Goal: Contribute content

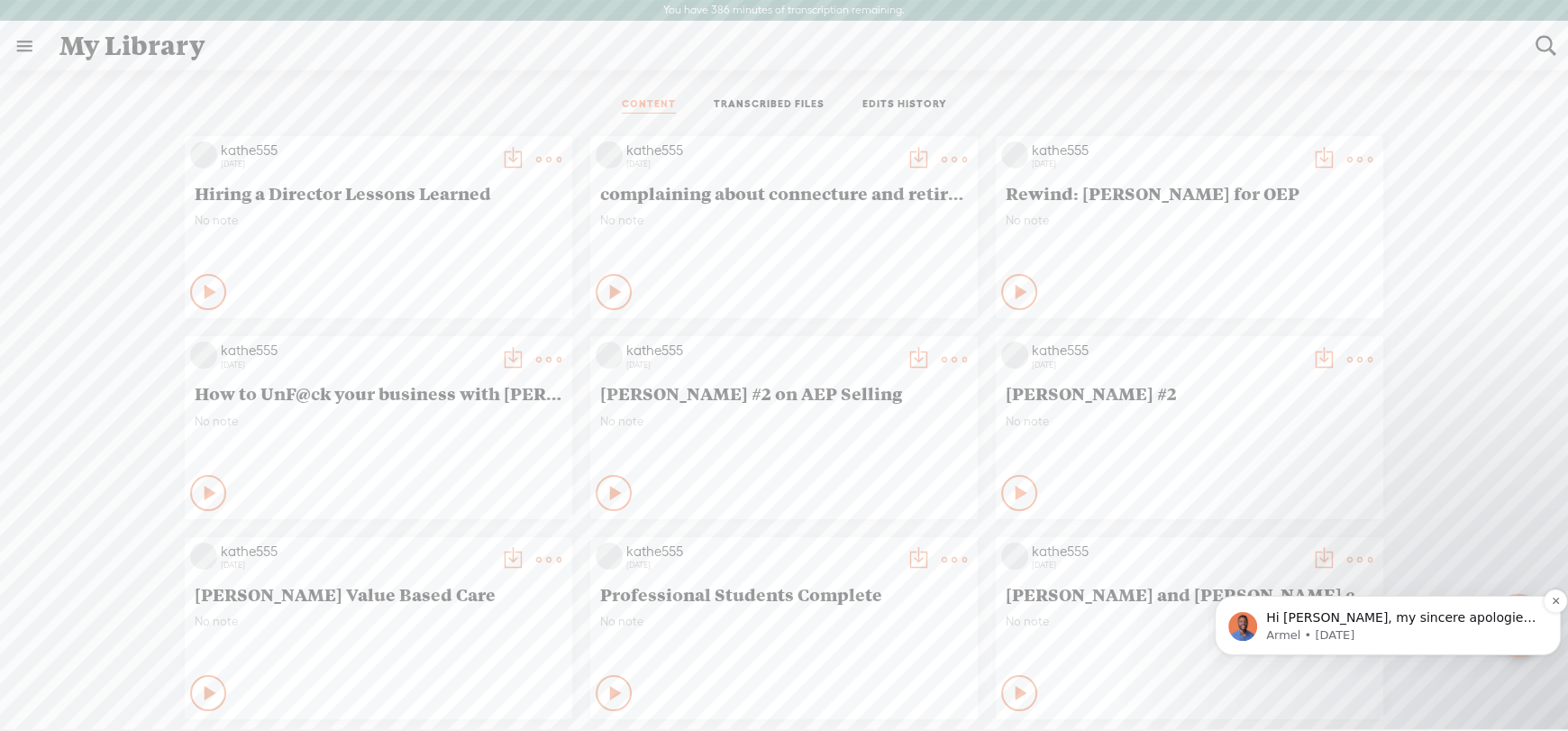
click at [1367, 610] on span "Hi [PERSON_NAME], my sincere apologies. I totally forgot to get back to you on …" at bounding box center [1401, 689] width 269 height 158
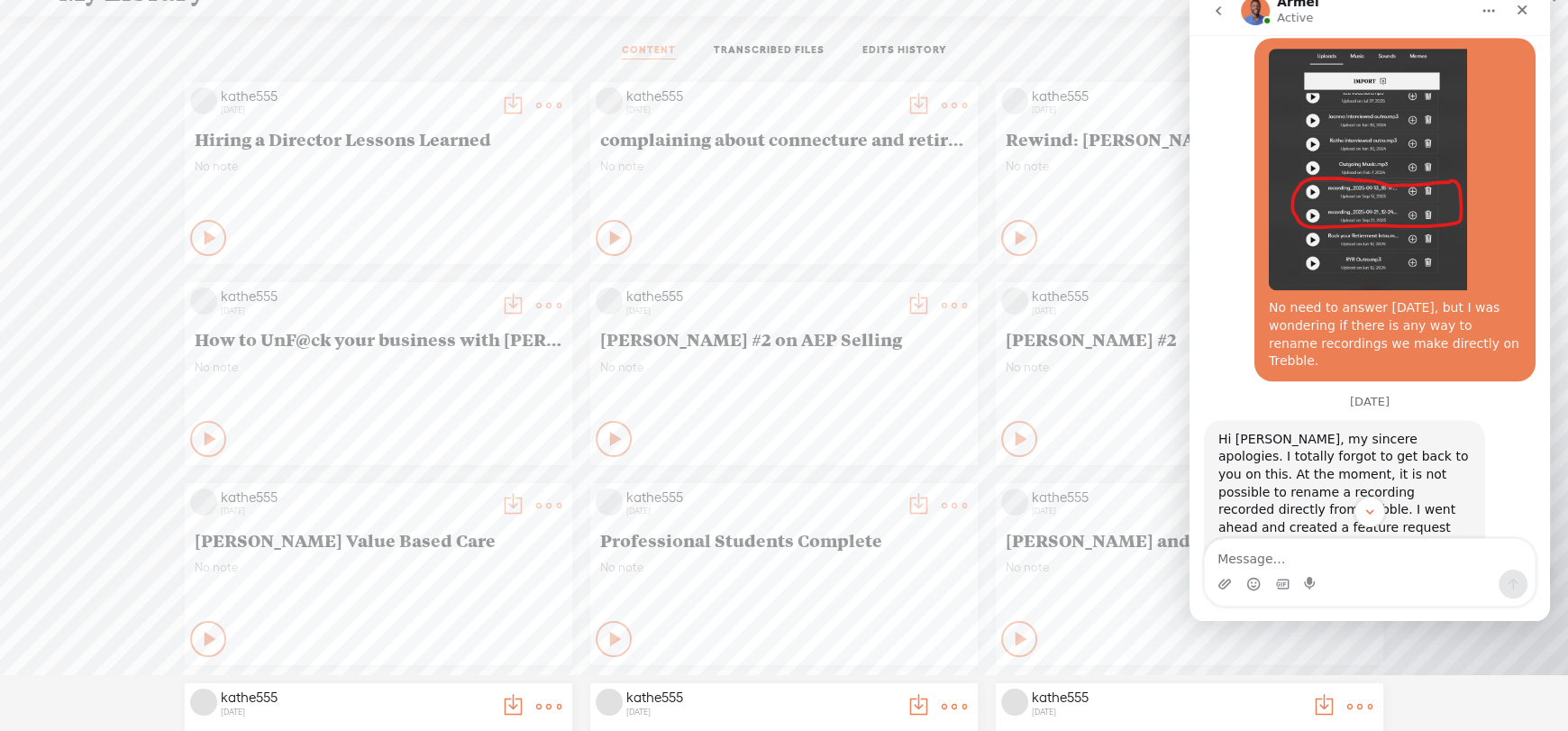
scroll to position [989, 0]
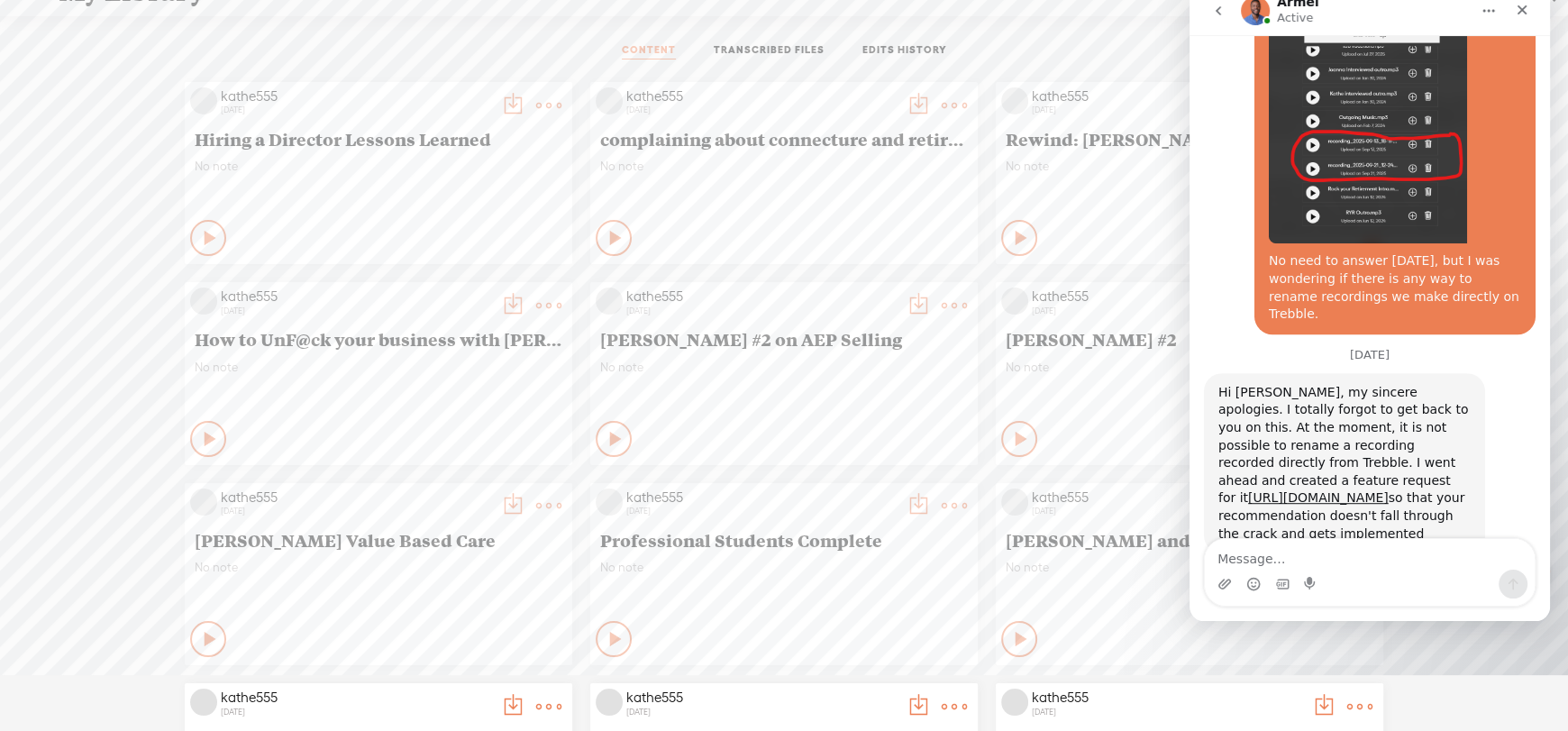
click at [1290, 548] on textarea "Message…" at bounding box center [1370, 555] width 329 height 31
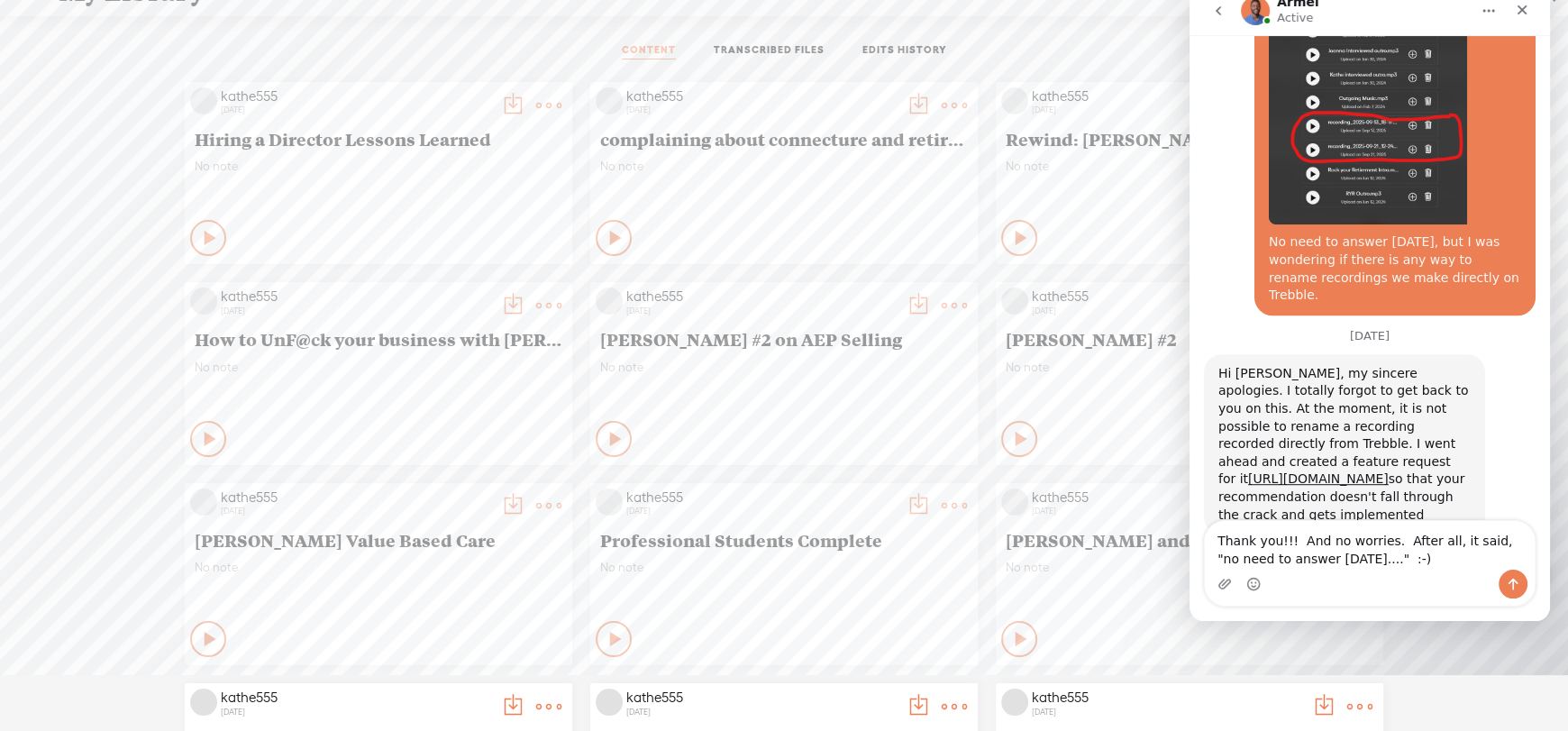
type textarea "Thank you!!! And no worries. After all, it said, "no need to answer [DATE]...."…"
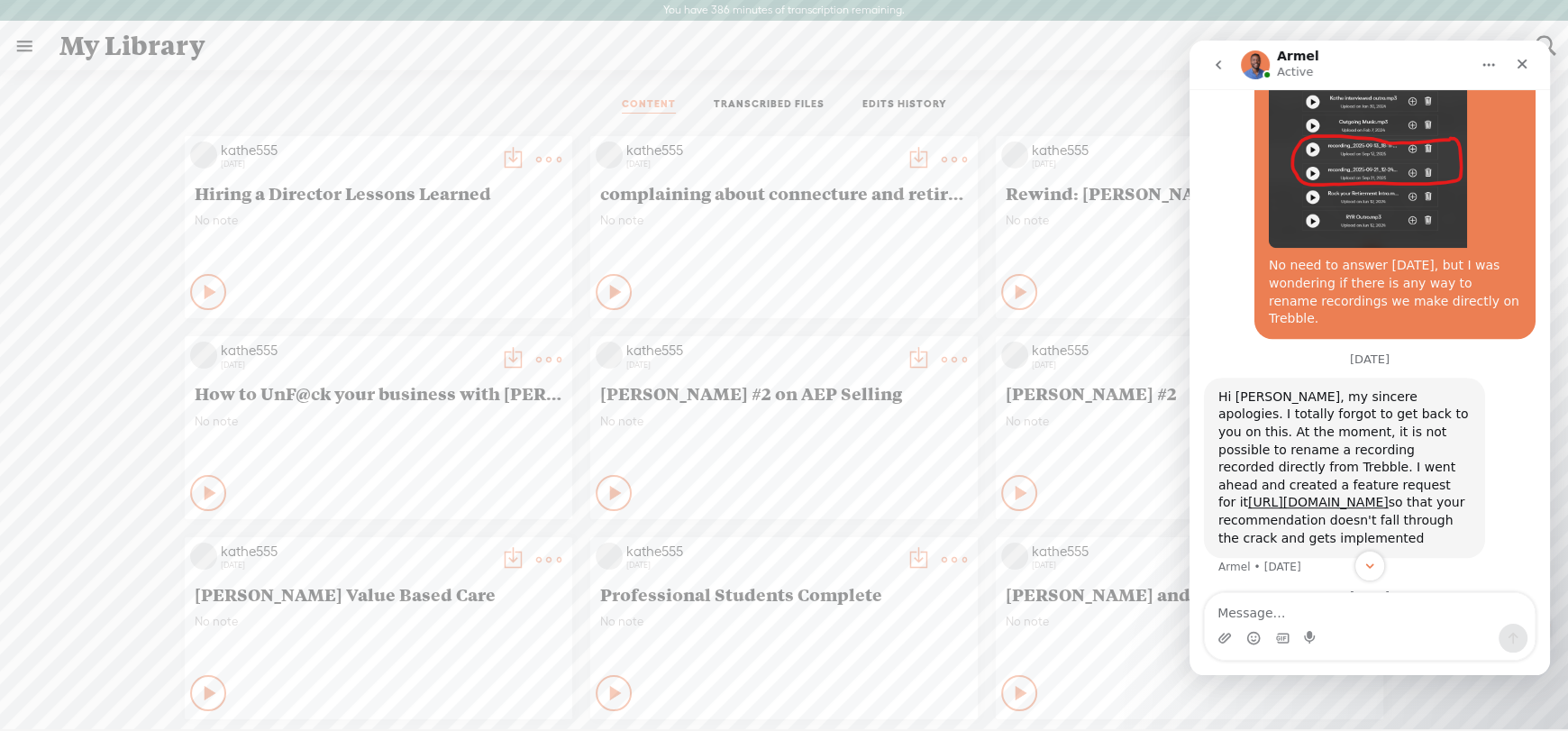
scroll to position [1086, 0]
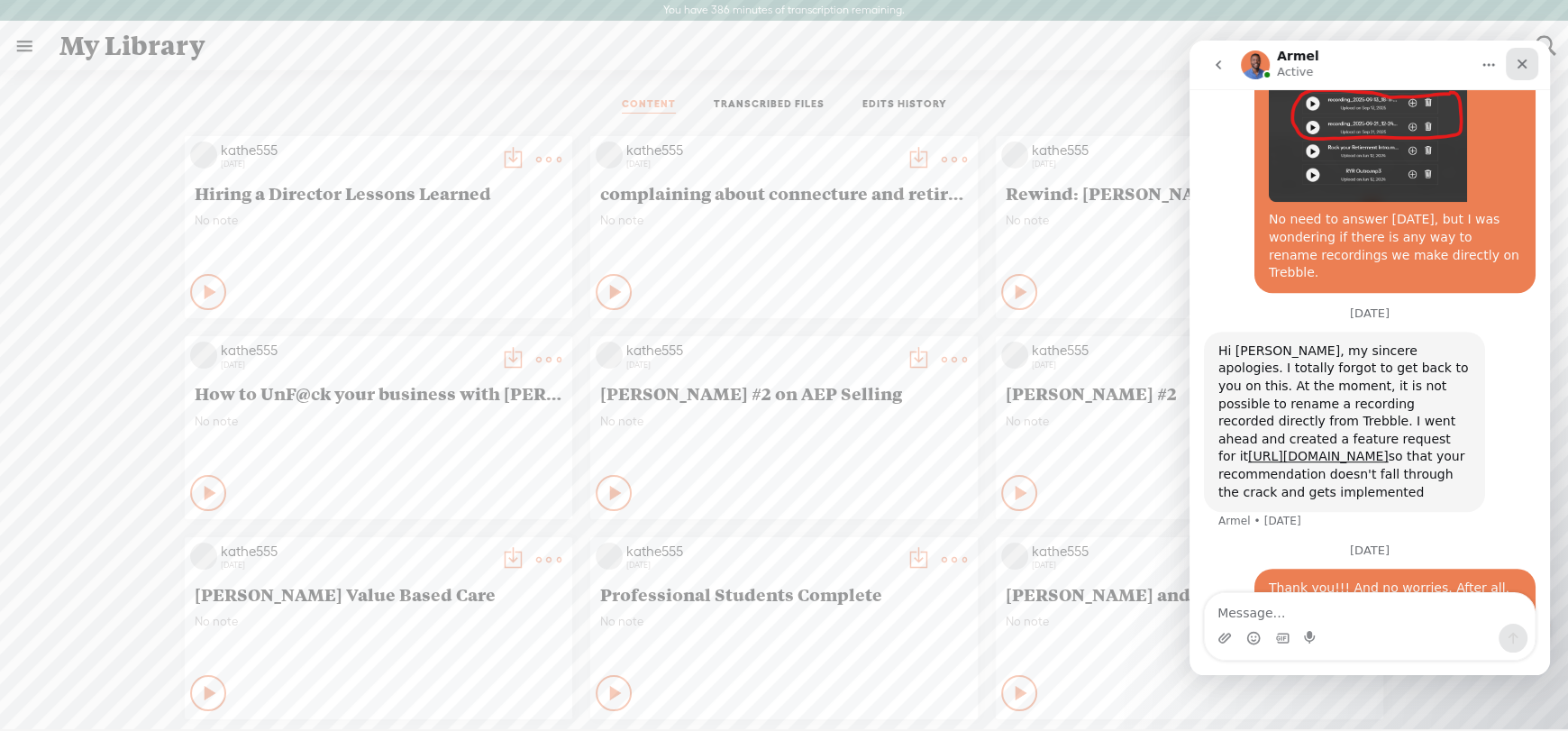
click at [1517, 64] on icon "Close" at bounding box center [1521, 64] width 14 height 14
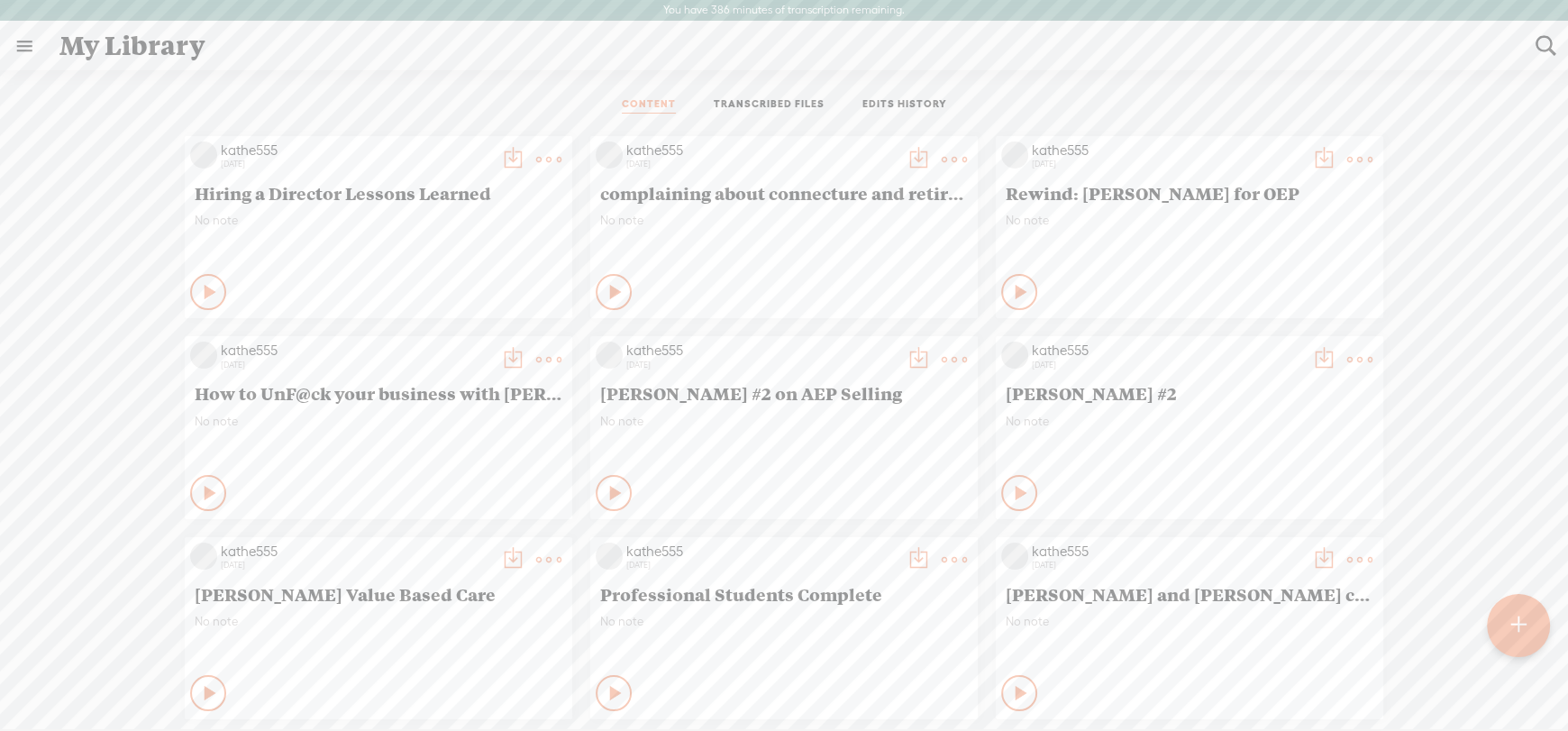
click at [1525, 621] on t at bounding box center [1517, 625] width 15 height 39
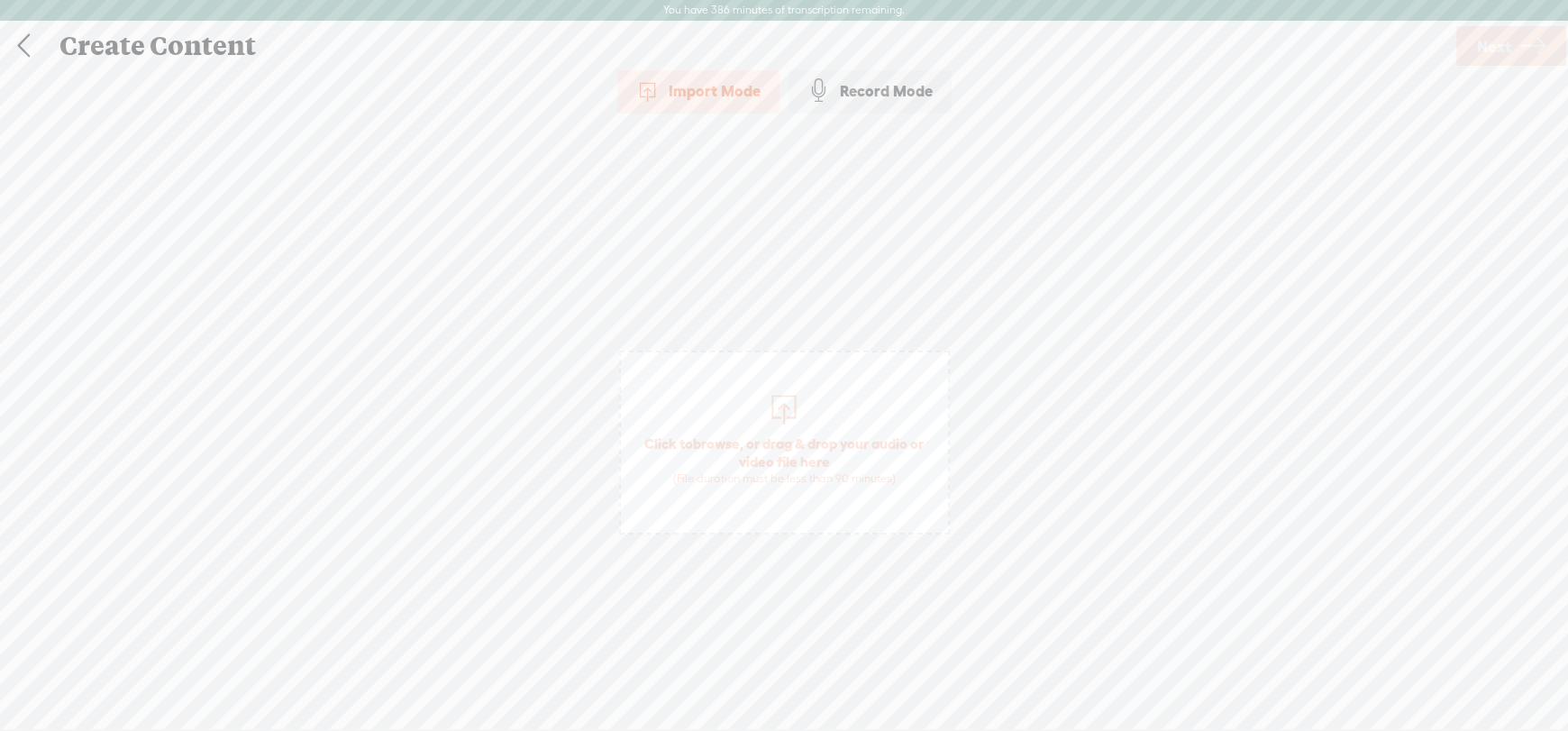
click at [761, 436] on span "Click to browse , or drag & drop your audio or video file here (File duration m…" at bounding box center [785, 461] width 327 height 69
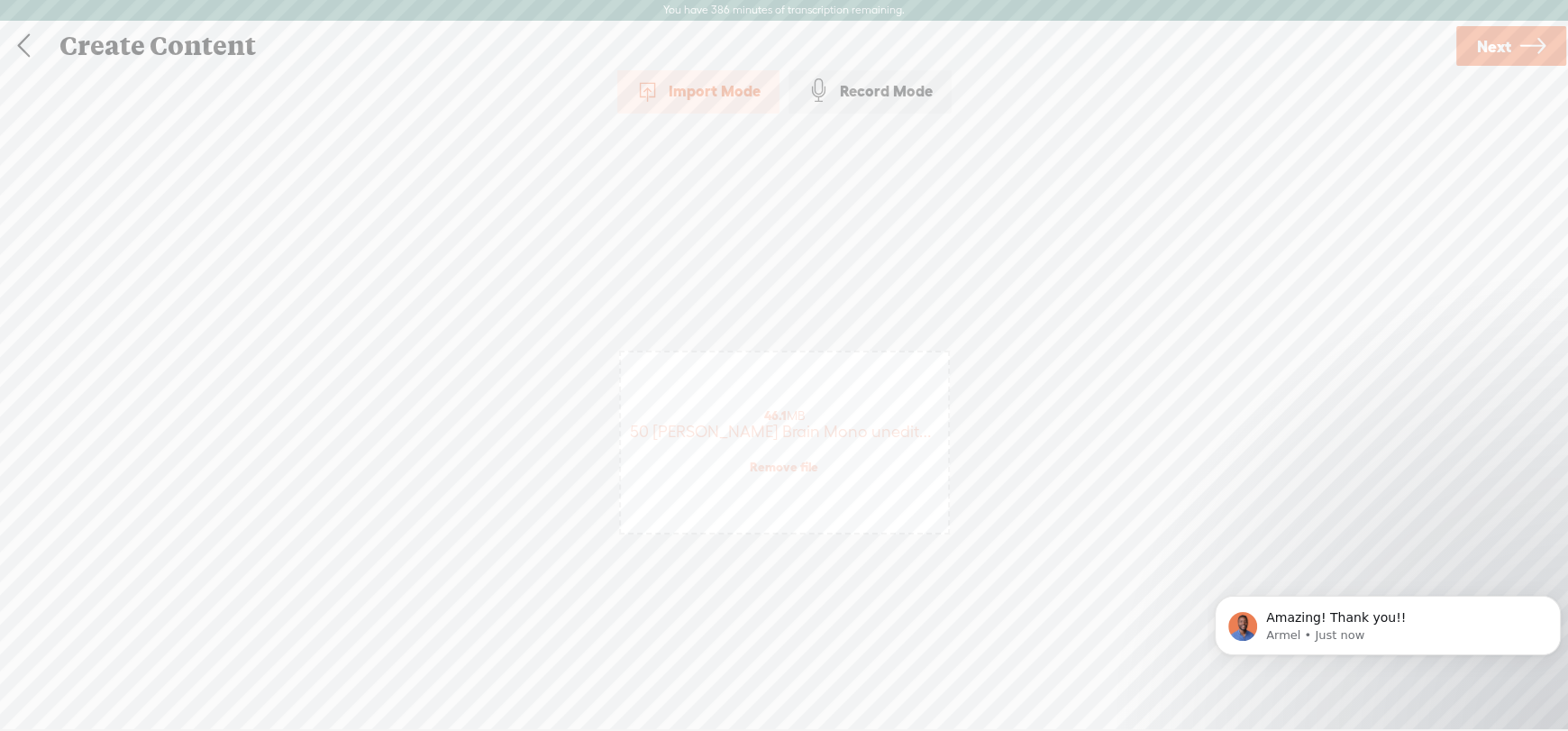
click at [1488, 45] on span "Next" at bounding box center [1493, 46] width 35 height 46
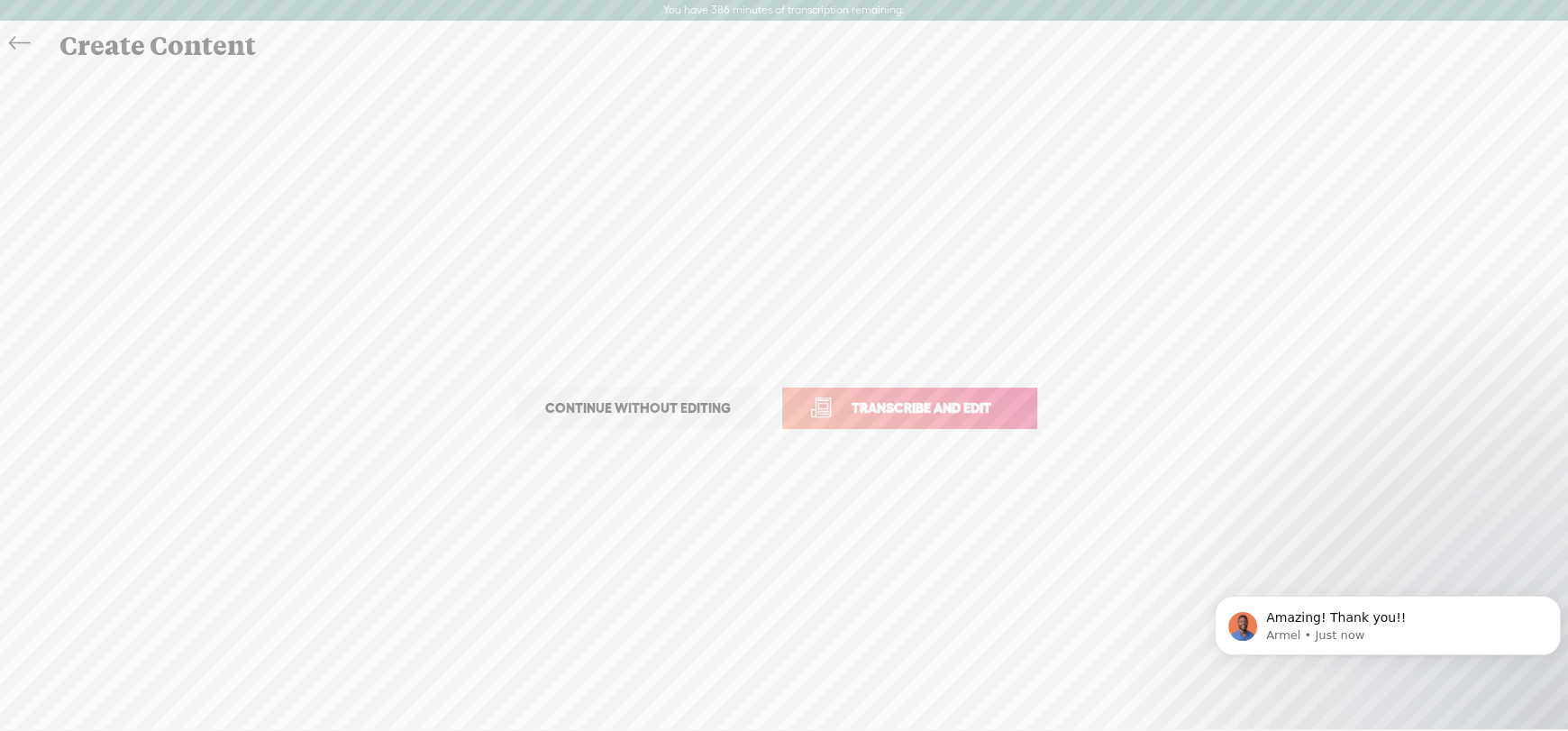
click at [948, 411] on span "Transcribe and edit" at bounding box center [922, 408] width 178 height 21
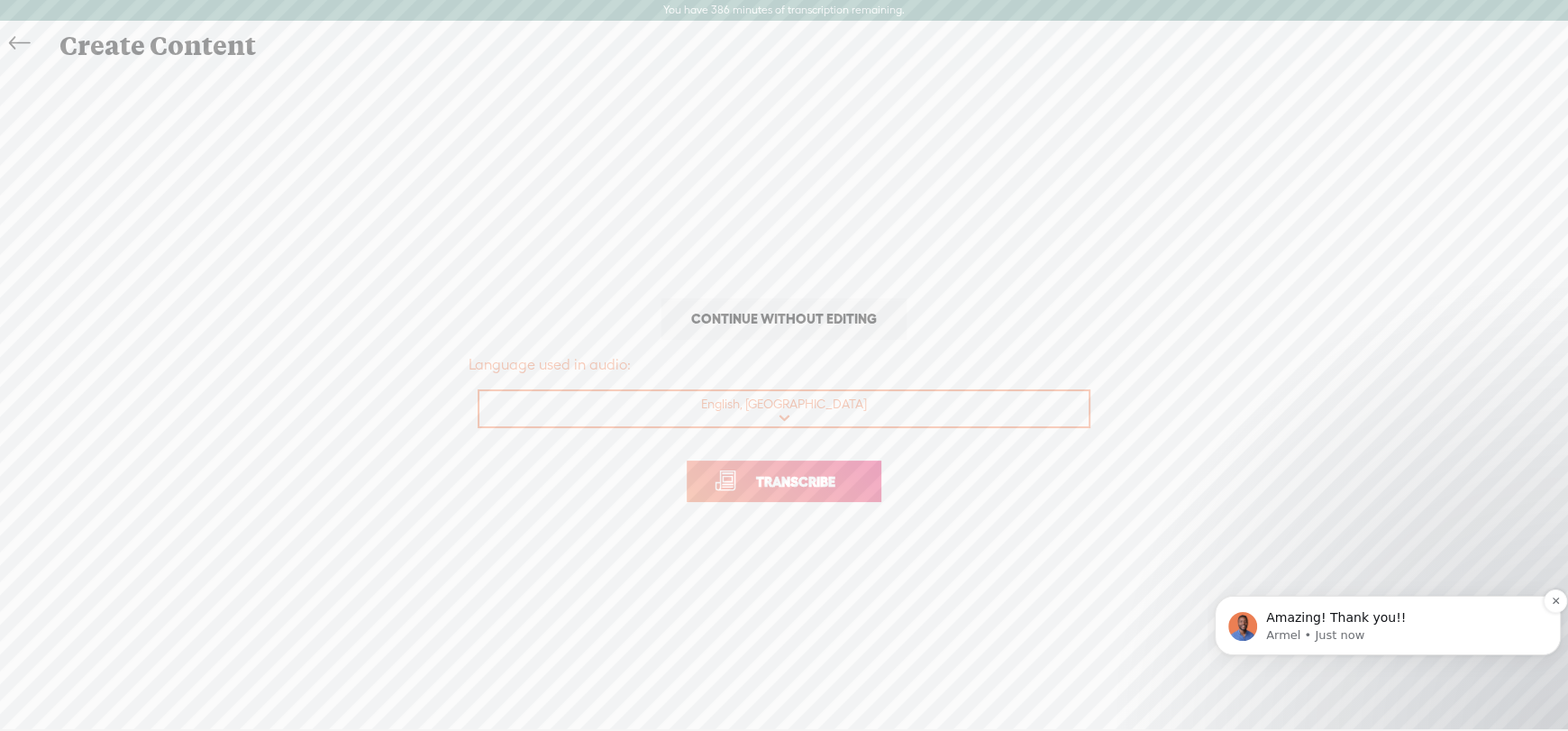
click at [1333, 619] on span "Amazing! Thank you!!" at bounding box center [1335, 617] width 139 height 14
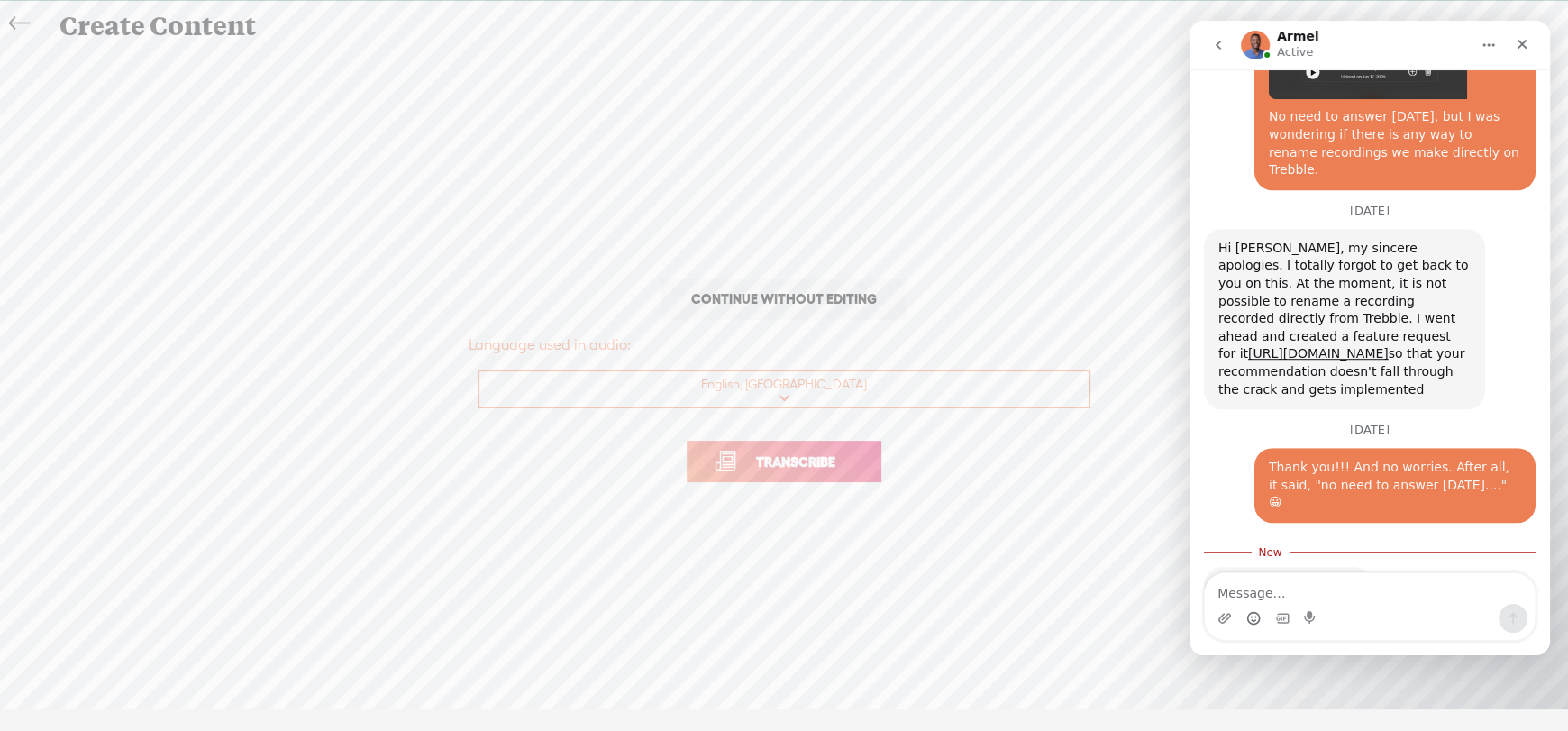
scroll to position [1169, 0]
click at [1251, 619] on icon "Emoji picker" at bounding box center [1253, 618] width 14 height 14
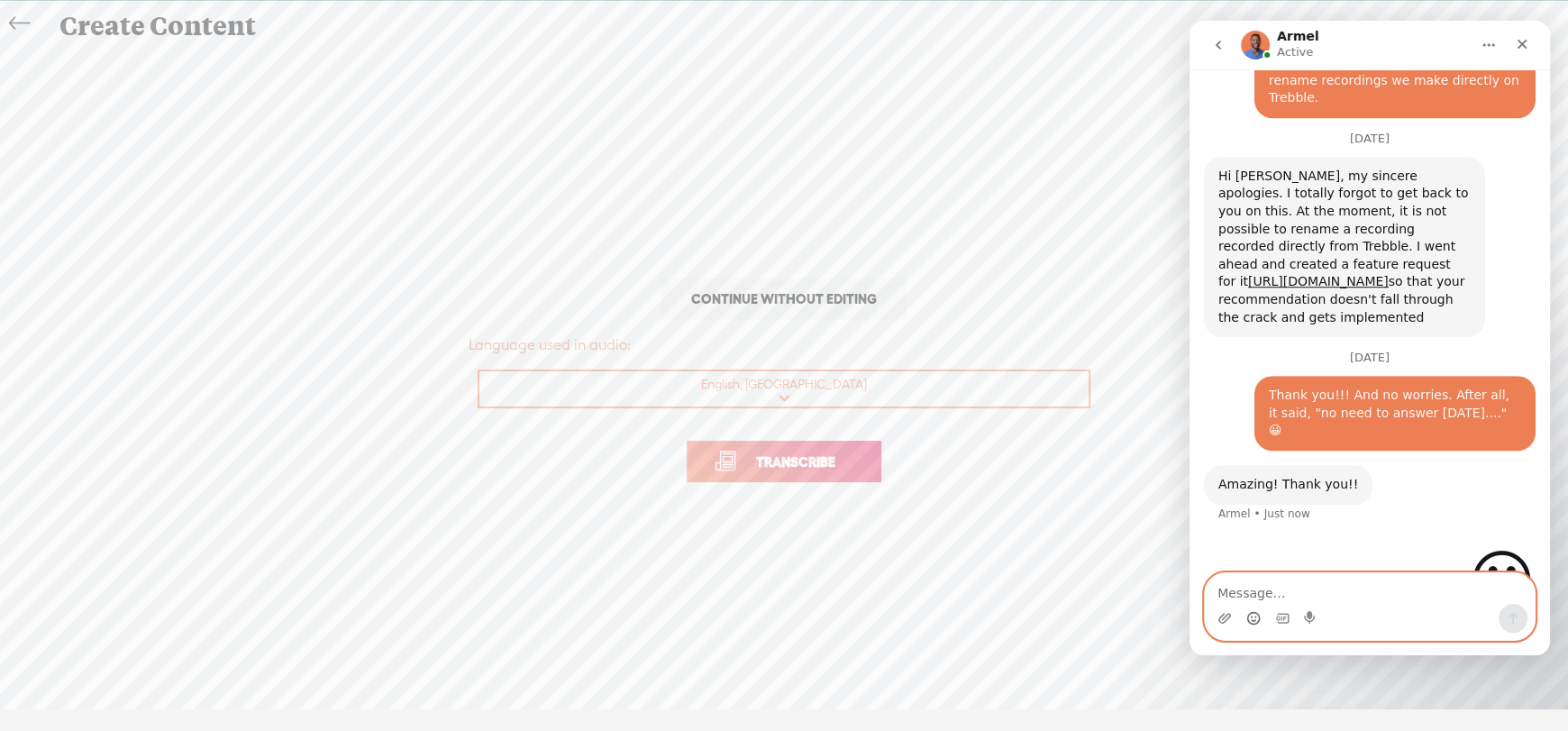
scroll to position [0, 0]
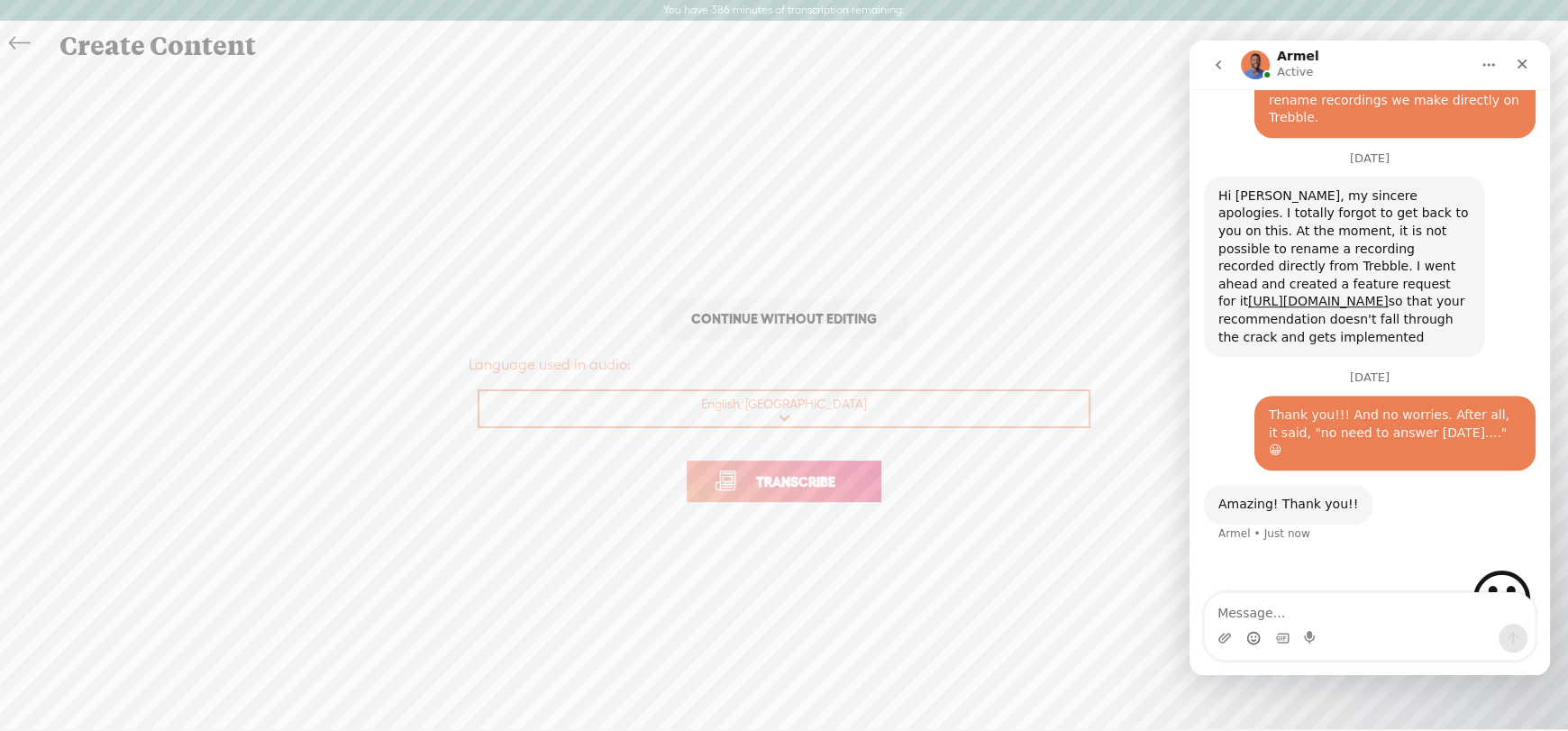
click at [776, 489] on span "Transcribe" at bounding box center [795, 482] width 117 height 21
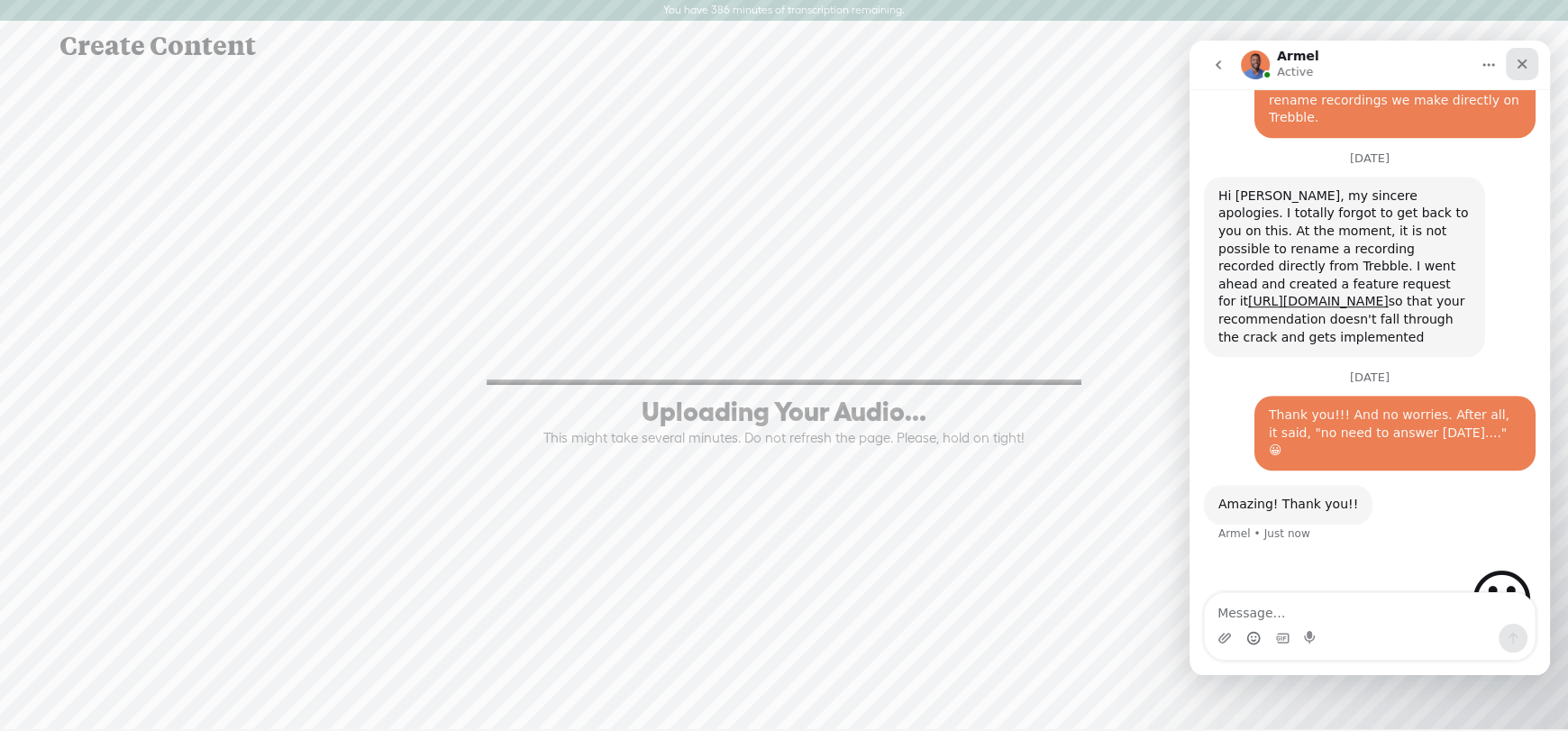
click at [1525, 60] on icon "Close" at bounding box center [1522, 65] width 10 height 10
